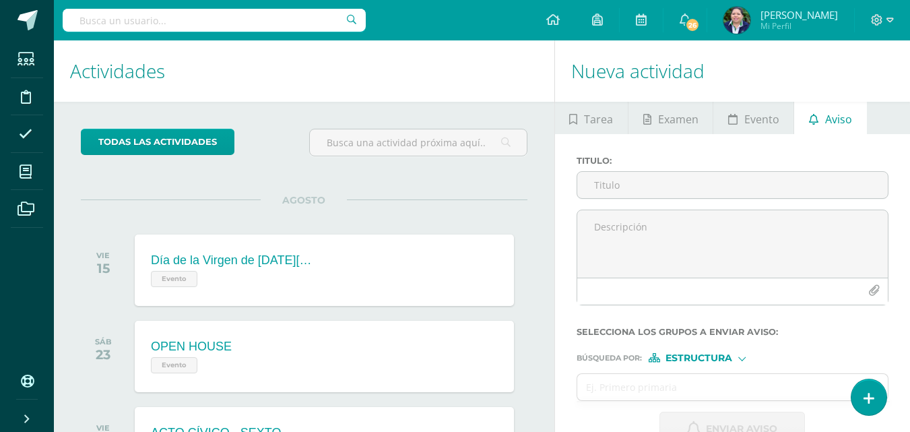
click at [640, 222] on textarea at bounding box center [732, 243] width 311 height 67
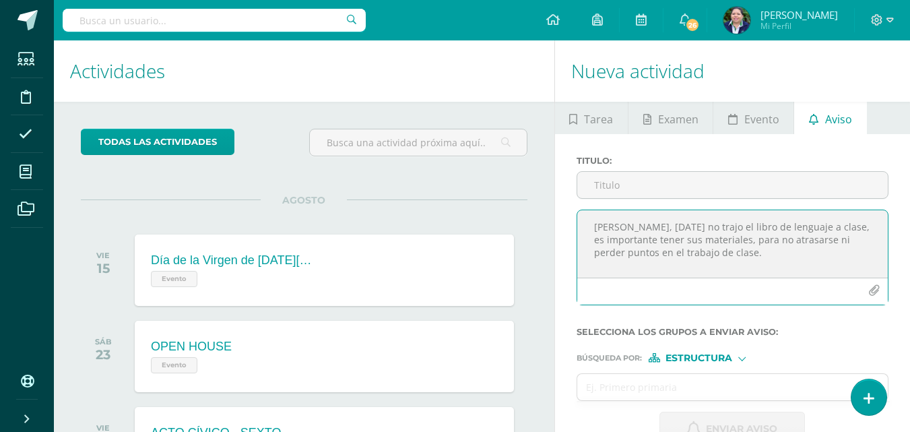
click at [725, 255] on textarea "[PERSON_NAME], [DATE] no trajo el libro de lenguaje a clase, es importante tene…" at bounding box center [732, 243] width 311 height 67
click at [734, 265] on textarea "[PERSON_NAME], [DATE] no trajo el libro de lenguaje a clase, es importante tene…" at bounding box center [732, 243] width 311 height 67
drag, startPoint x: 593, startPoint y: 224, endPoint x: 813, endPoint y: 265, distance: 224.2
click at [813, 265] on textarea "[PERSON_NAME], [DATE] no trajo el libro de lenguaje a clase, es importante tene…" at bounding box center [732, 243] width 311 height 67
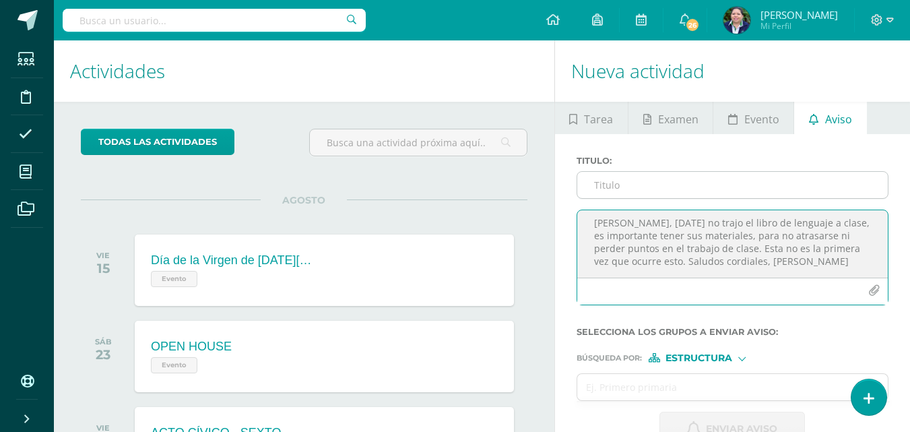
type textarea "[PERSON_NAME], [DATE] no trajo el libro de lenguaje a clase, es importante tene…"
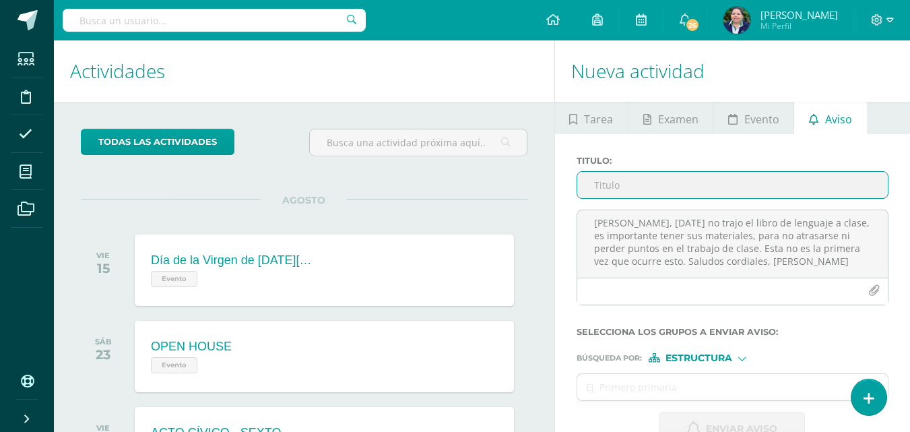
click at [672, 193] on input "Titulo :" at bounding box center [732, 185] width 311 height 26
click at [746, 185] on input "Incumplimiento con sus materiale sde trabajo" at bounding box center [732, 185] width 311 height 26
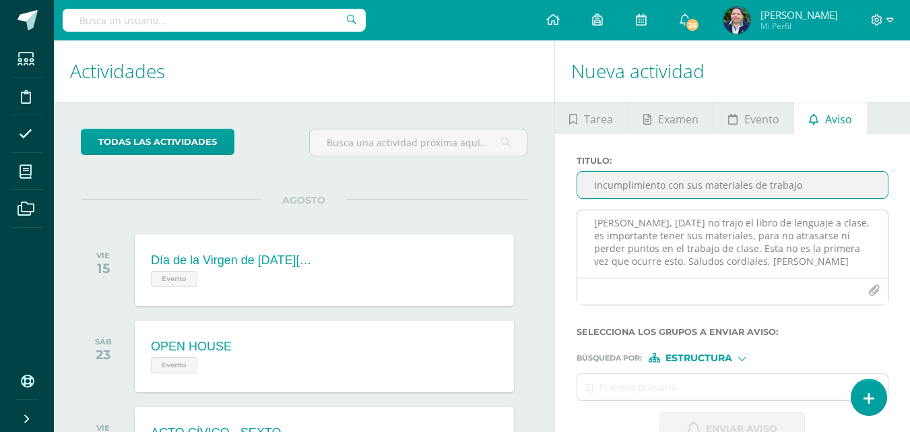
type input "Incumplimiento con sus materiales de trabajo"
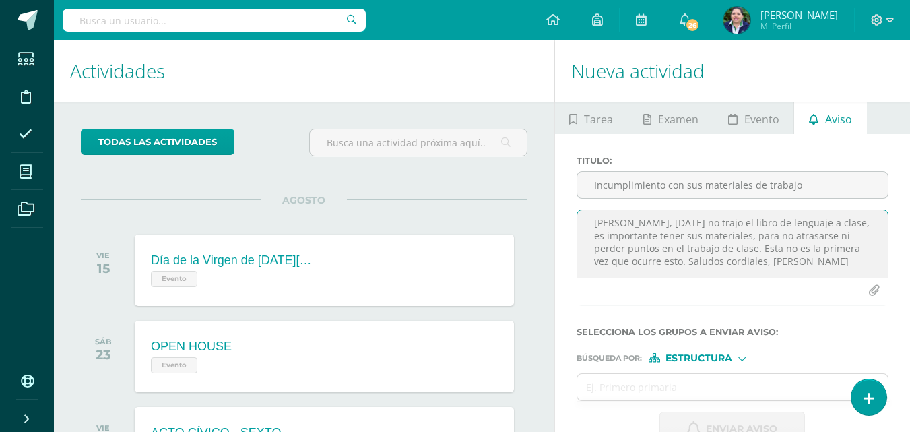
click at [797, 260] on textarea "[PERSON_NAME], [DATE] no trajo el libro de lenguaje a clase, es importante tene…" at bounding box center [732, 243] width 311 height 67
drag, startPoint x: 592, startPoint y: 224, endPoint x: 804, endPoint y: 259, distance: 214.3
click at [804, 259] on textarea "[PERSON_NAME], [DATE] no trajo el libro de lenguaje a clase, es importante tene…" at bounding box center [732, 243] width 311 height 67
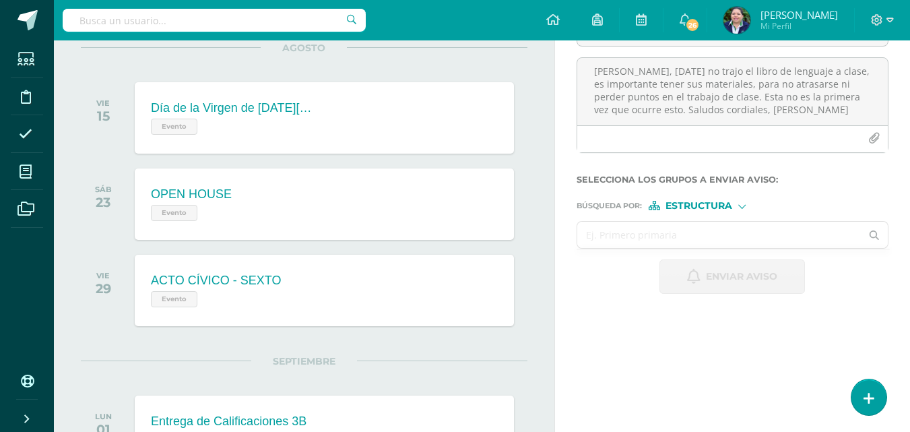
click at [691, 236] on input "text" at bounding box center [719, 235] width 284 height 26
click at [725, 205] on span "Estructura" at bounding box center [699, 205] width 67 height 7
click at [701, 238] on span "Persona" at bounding box center [704, 240] width 48 height 7
click at [701, 238] on input "text" at bounding box center [719, 235] width 284 height 26
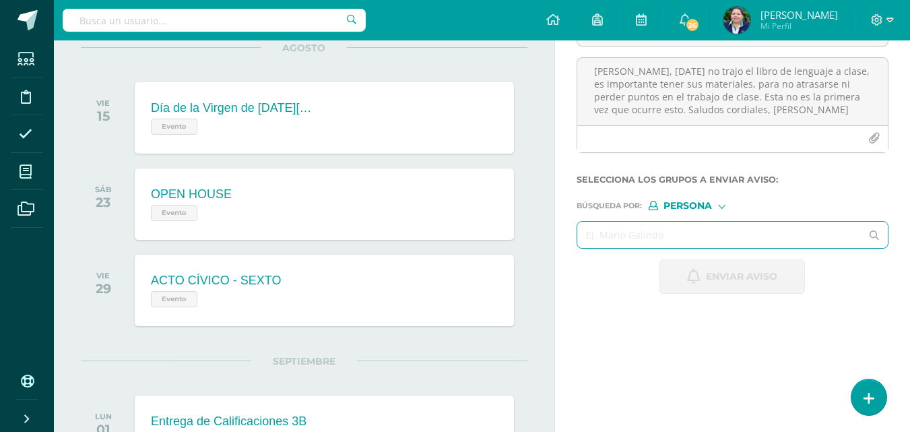
click at [676, 227] on input "text" at bounding box center [719, 235] width 284 height 26
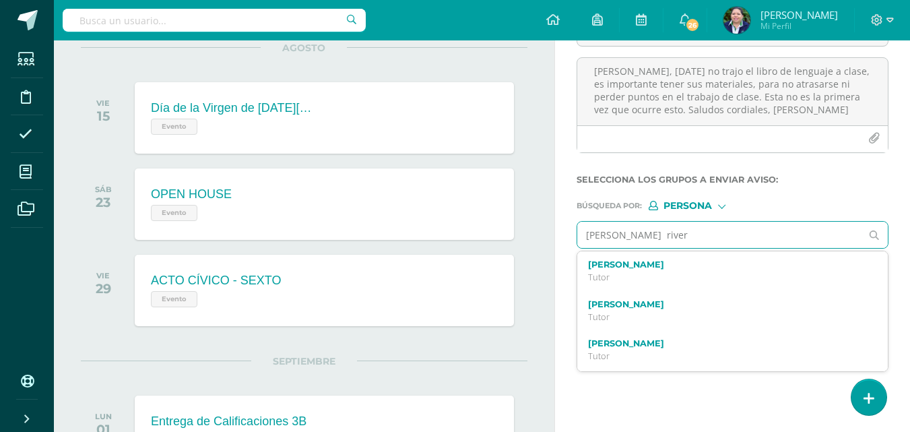
type input "[PERSON_NAME]"
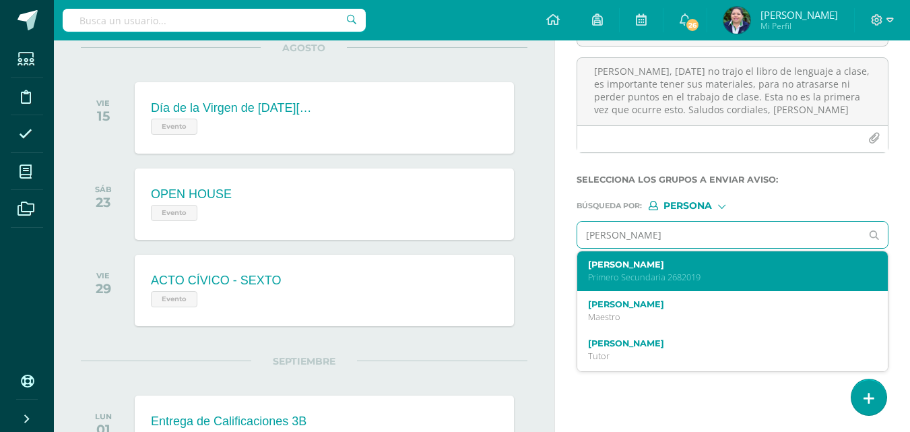
click at [685, 267] on label "[PERSON_NAME]" at bounding box center [727, 264] width 278 height 10
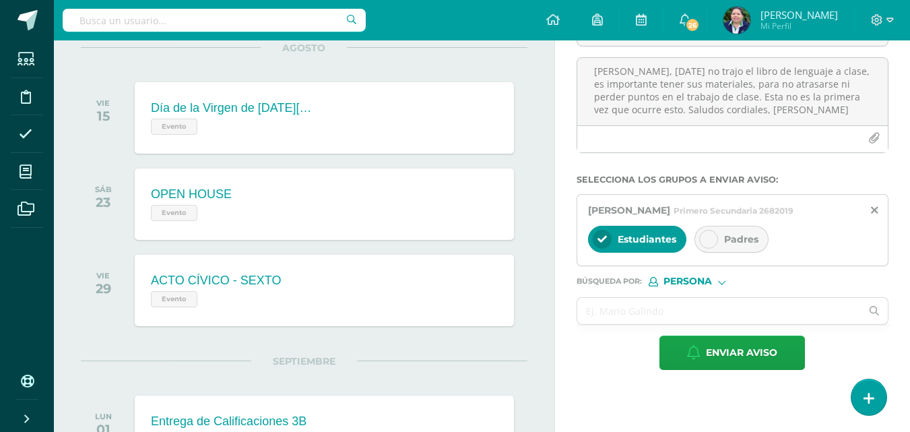
click at [704, 244] on icon at bounding box center [708, 238] width 9 height 9
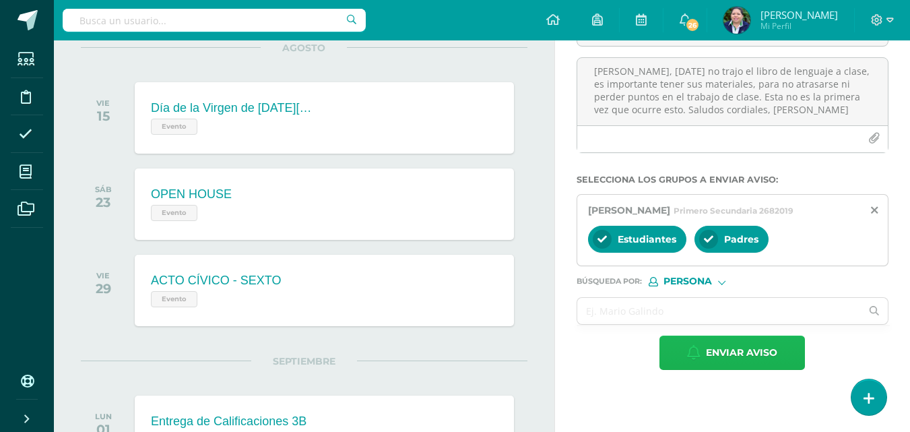
click at [736, 369] on span "Enviar aviso" at bounding box center [741, 352] width 71 height 33
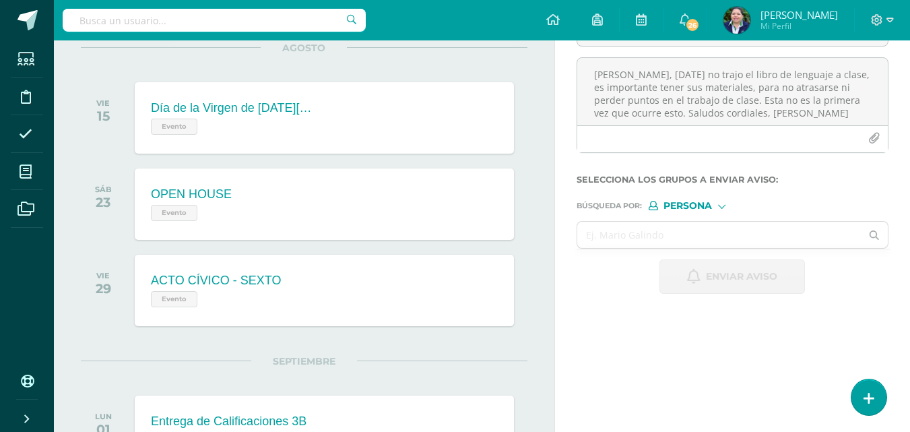
scroll to position [0, 0]
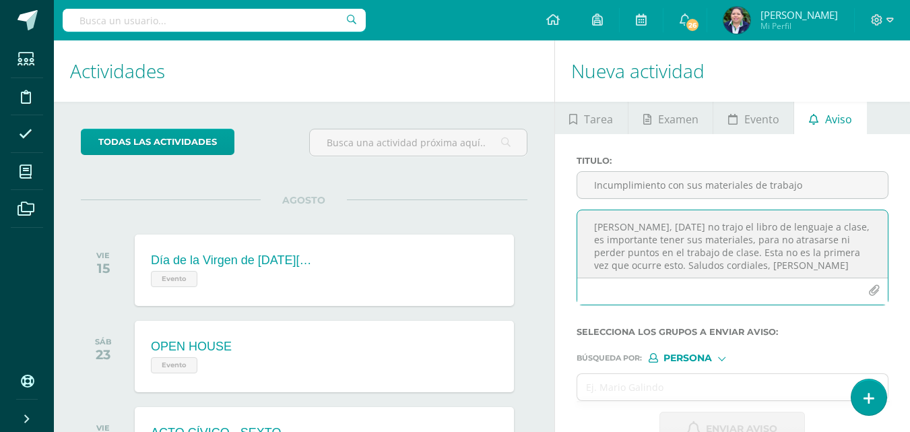
click at [669, 218] on textarea "[PERSON_NAME], [DATE] no trajo el libro de lenguaje a clase, es importante tene…" at bounding box center [732, 243] width 311 height 67
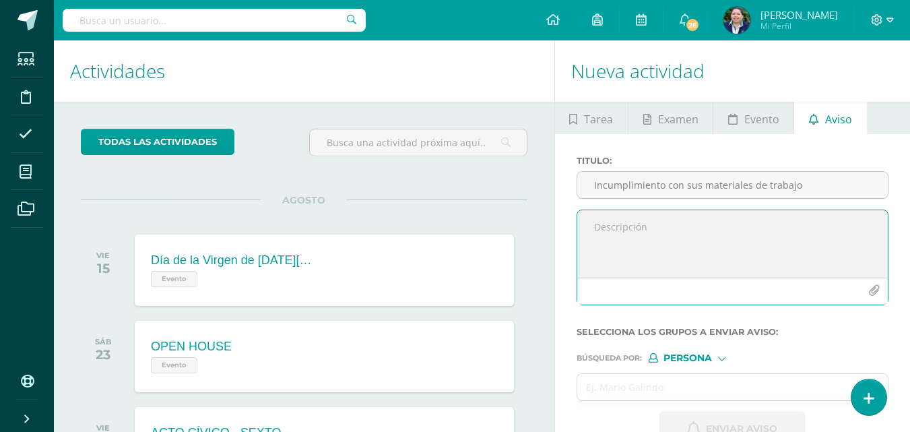
paste textarea "[PERSON_NAME], [DATE] no trajo el libro de lenguaje a clase, es importante tene…"
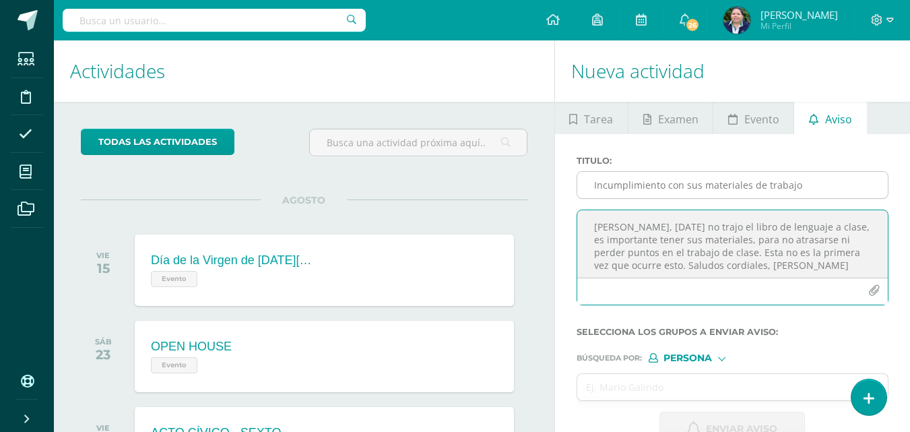
type textarea "[PERSON_NAME], [DATE] no trajo el libro de lenguaje a clase, es importante tene…"
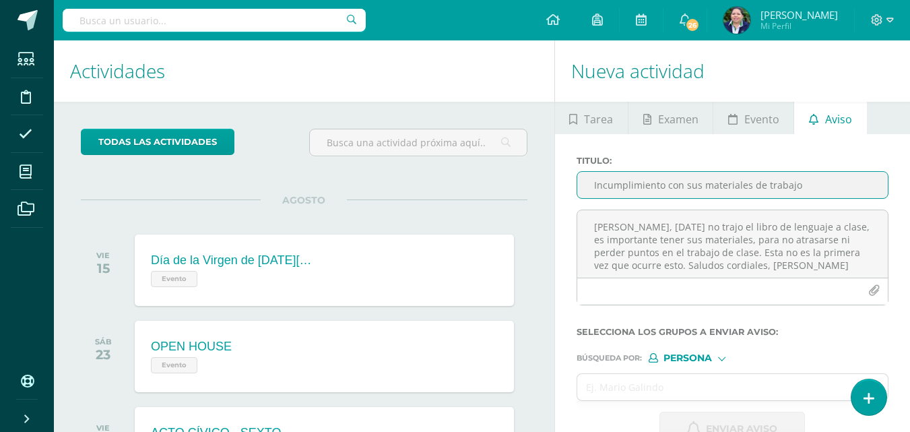
click at [597, 183] on input "Incumplimiento con sus materiales de trabajo" at bounding box center [732, 185] width 311 height 26
type input "I"
type input "N"
type input "Incumplimiento en sus materiales"
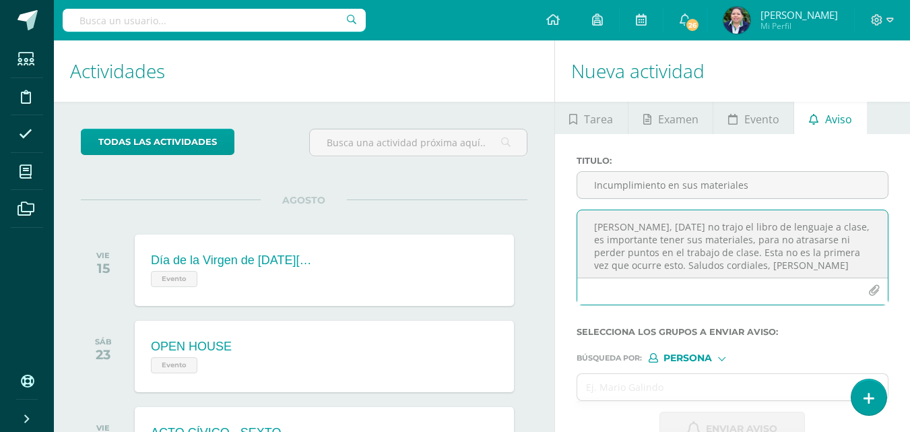
click at [669, 228] on textarea "[PERSON_NAME], [DATE] no trajo el libro de lenguaje a clase, es importante tene…" at bounding box center [732, 243] width 311 height 67
click at [720, 250] on textarea "[PERSON_NAME], [DATE] no trajo el libro de lenguaje a clase, es importante tene…" at bounding box center [732, 243] width 311 height 67
click at [725, 251] on textarea "[PERSON_NAME], [DATE] no trajo el libro de lenguaje a clase, es importante tene…" at bounding box center [732, 243] width 311 height 67
click at [651, 266] on textarea "[PERSON_NAME], [DATE] no trajo el libro de lenguaje a clase, es importante tene…" at bounding box center [732, 243] width 311 height 67
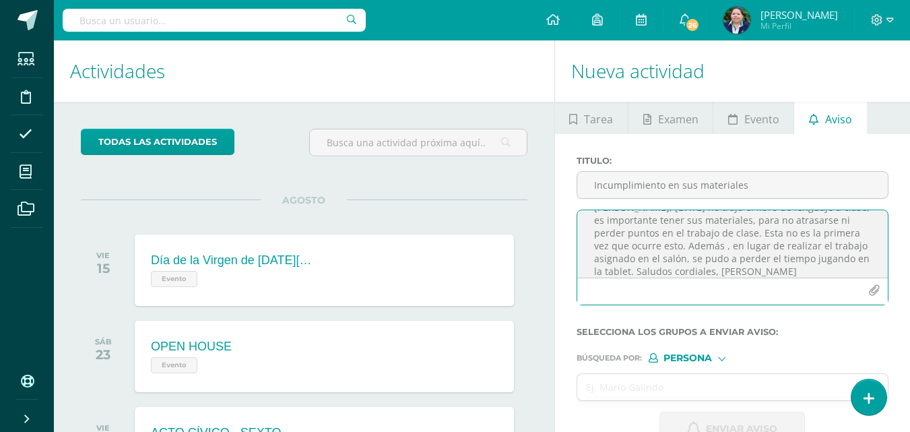
click at [687, 245] on textarea "[PERSON_NAME], [DATE] no trajo el libro de lenguaje a clase, es importante tene…" at bounding box center [732, 243] width 311 height 67
click at [849, 255] on textarea "[PERSON_NAME], [DATE] no trajo el libro de lenguaje a clase, es importante tene…" at bounding box center [732, 243] width 311 height 67
click at [849, 259] on textarea "[PERSON_NAME], [DATE] no trajo el libro de lenguaje a clase, es importante tene…" at bounding box center [732, 243] width 311 height 67
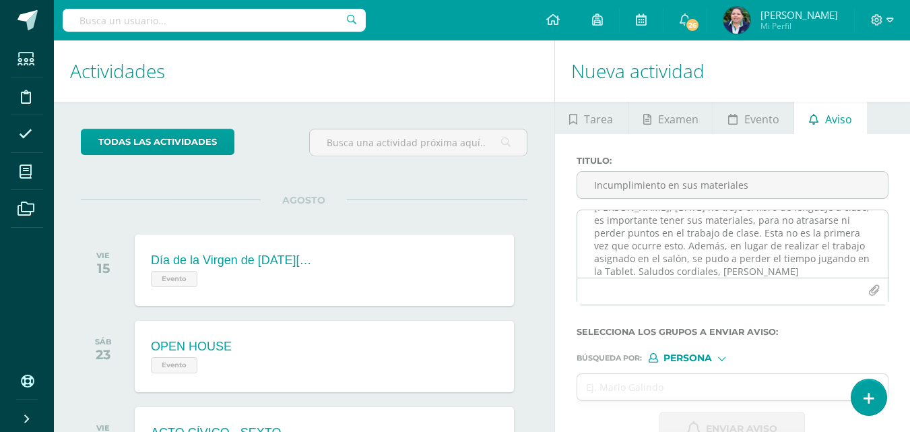
click at [862, 257] on textarea "[PERSON_NAME], [DATE] no trajo el libro de lenguaje a clase, es importante tene…" at bounding box center [732, 243] width 311 height 67
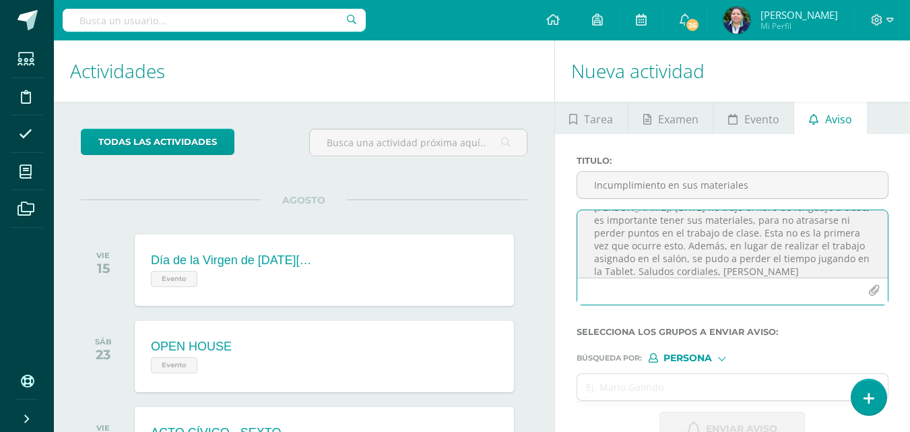
click at [861, 252] on textarea "[PERSON_NAME], [DATE] no trajo el libro de lenguaje a clase, es importante tene…" at bounding box center [732, 243] width 311 height 67
click at [626, 271] on textarea "[PERSON_NAME], [DATE] no trajo el libro de lenguaje a clase, es importante tene…" at bounding box center [732, 243] width 311 height 67
click at [641, 247] on textarea "[PERSON_NAME], [DATE] no trajo el libro de lenguaje a clase, es importante tene…" at bounding box center [732, 243] width 311 height 67
click at [854, 253] on textarea "[PERSON_NAME], [DATE] no trajo el libro de lenguaje a clase, es importante tene…" at bounding box center [732, 243] width 311 height 67
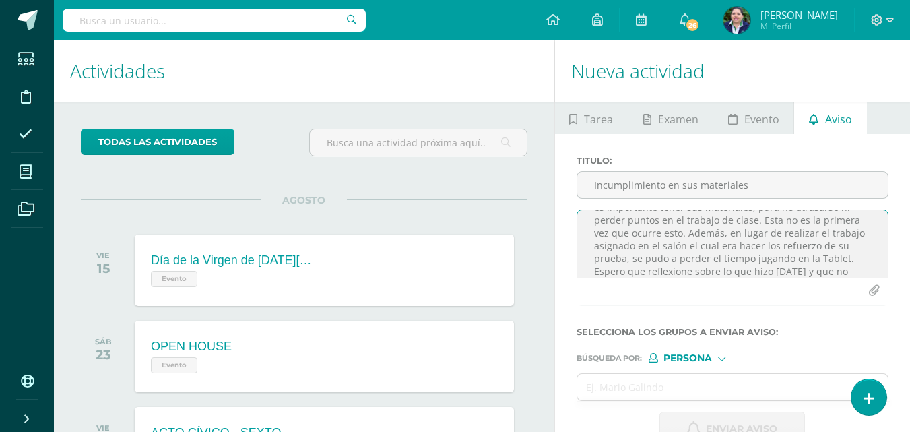
click at [634, 244] on textarea "[PERSON_NAME], [DATE] no trajo el libro de lenguaje a clase, es importante tene…" at bounding box center [732, 243] width 311 height 67
click at [0, 0] on lt-span "salón ," at bounding box center [0, 0] width 0 height 0
click at [661, 226] on textarea "[PERSON_NAME], [DATE] no trajo el libro de lenguaje a clase, es importante tene…" at bounding box center [732, 243] width 311 height 67
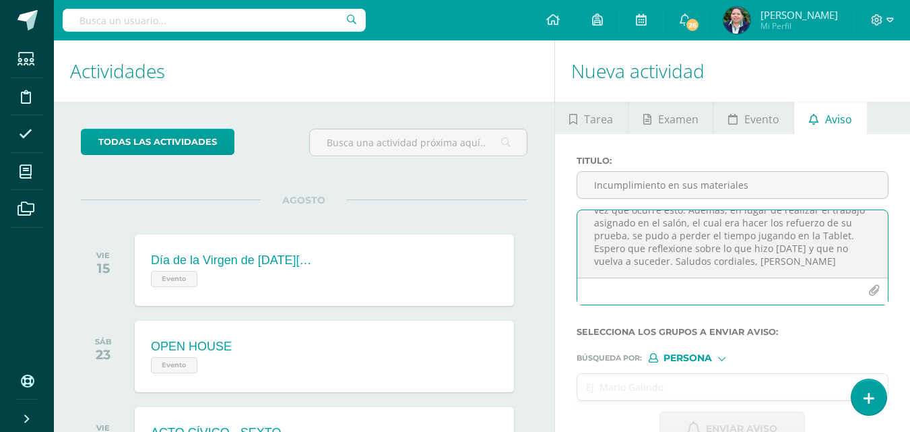
type textarea "[PERSON_NAME], [DATE] no trajo el libro de lenguaje a clase, es importante tene…"
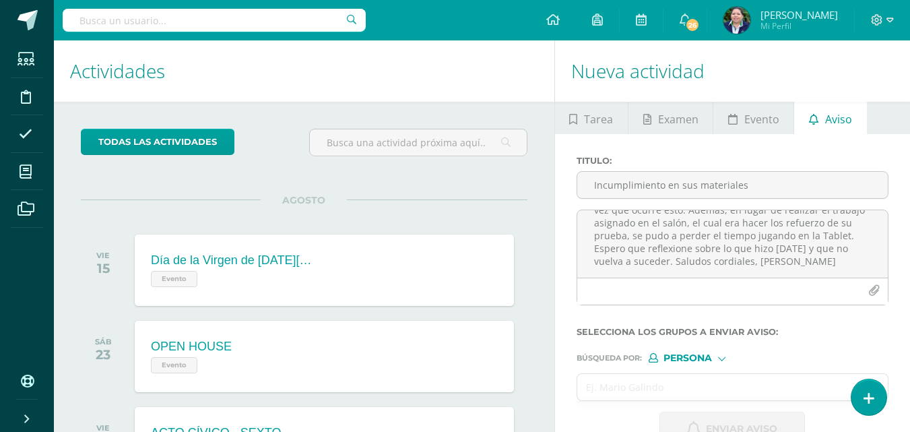
click at [643, 385] on input "text" at bounding box center [719, 387] width 284 height 26
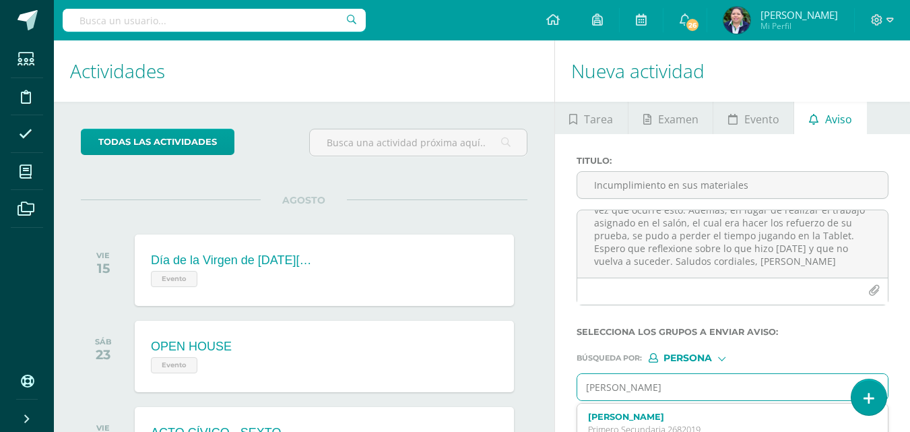
type input "[PERSON_NAME]"
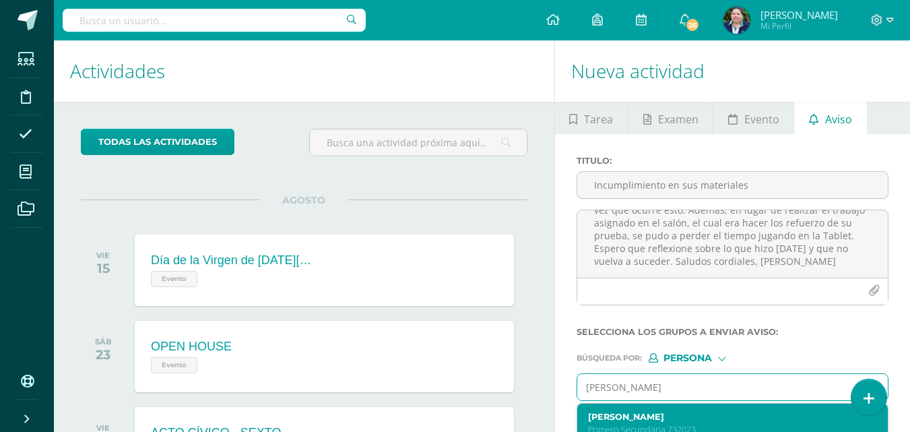
click at [641, 412] on label "[PERSON_NAME]" at bounding box center [727, 417] width 278 height 10
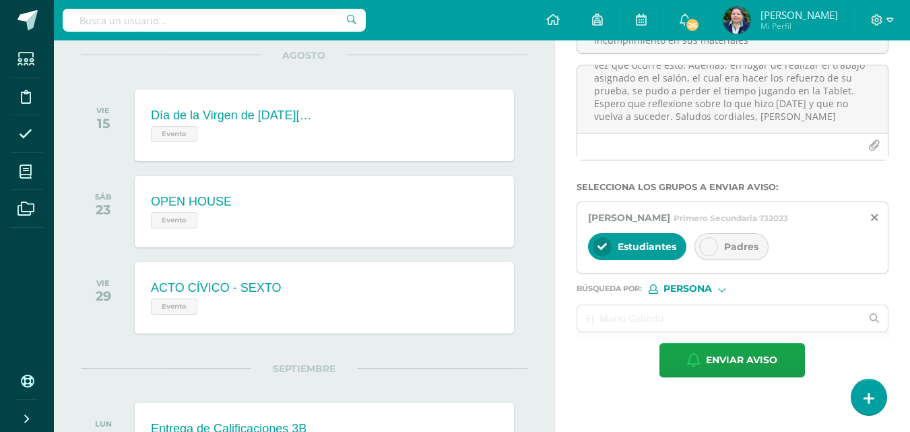
scroll to position [174, 0]
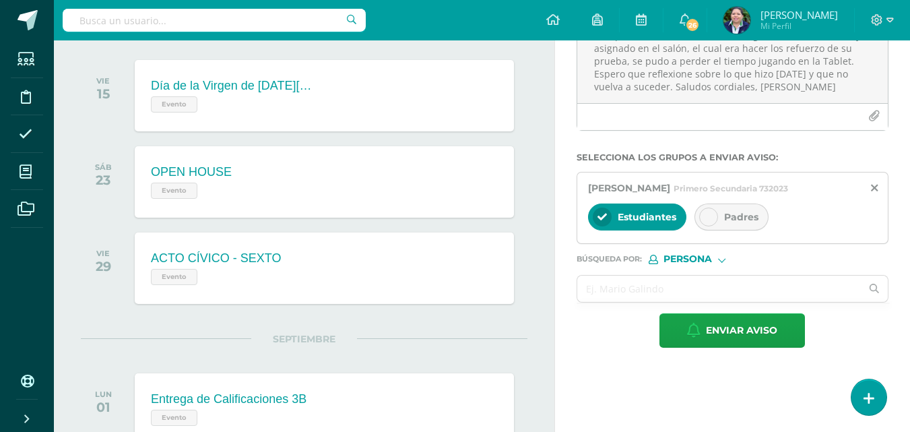
click at [701, 216] on div at bounding box center [708, 216] width 19 height 19
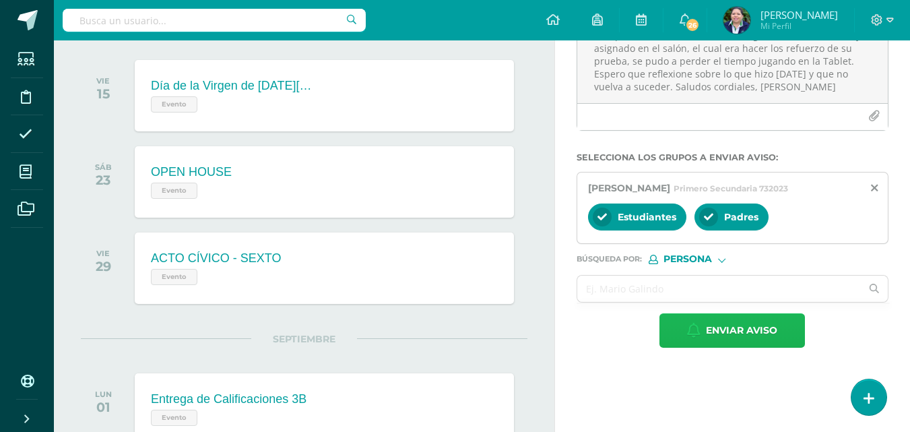
click at [719, 330] on span "Enviar aviso" at bounding box center [741, 330] width 71 height 33
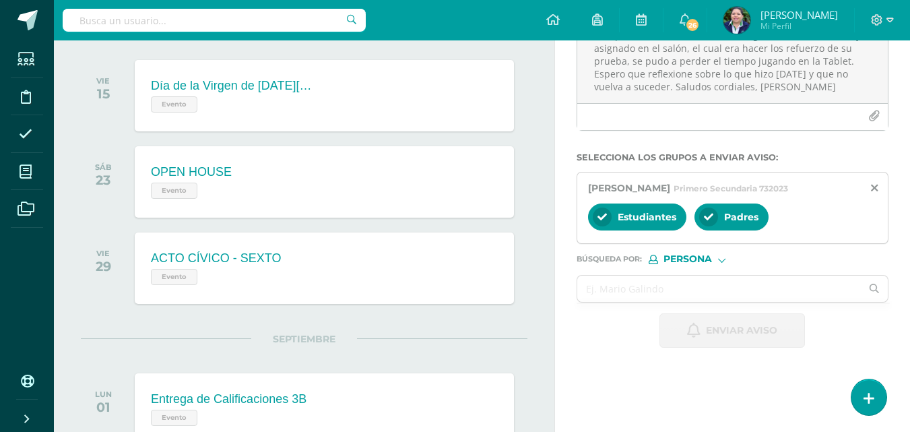
scroll to position [0, 0]
